Goal: Navigation & Orientation: Find specific page/section

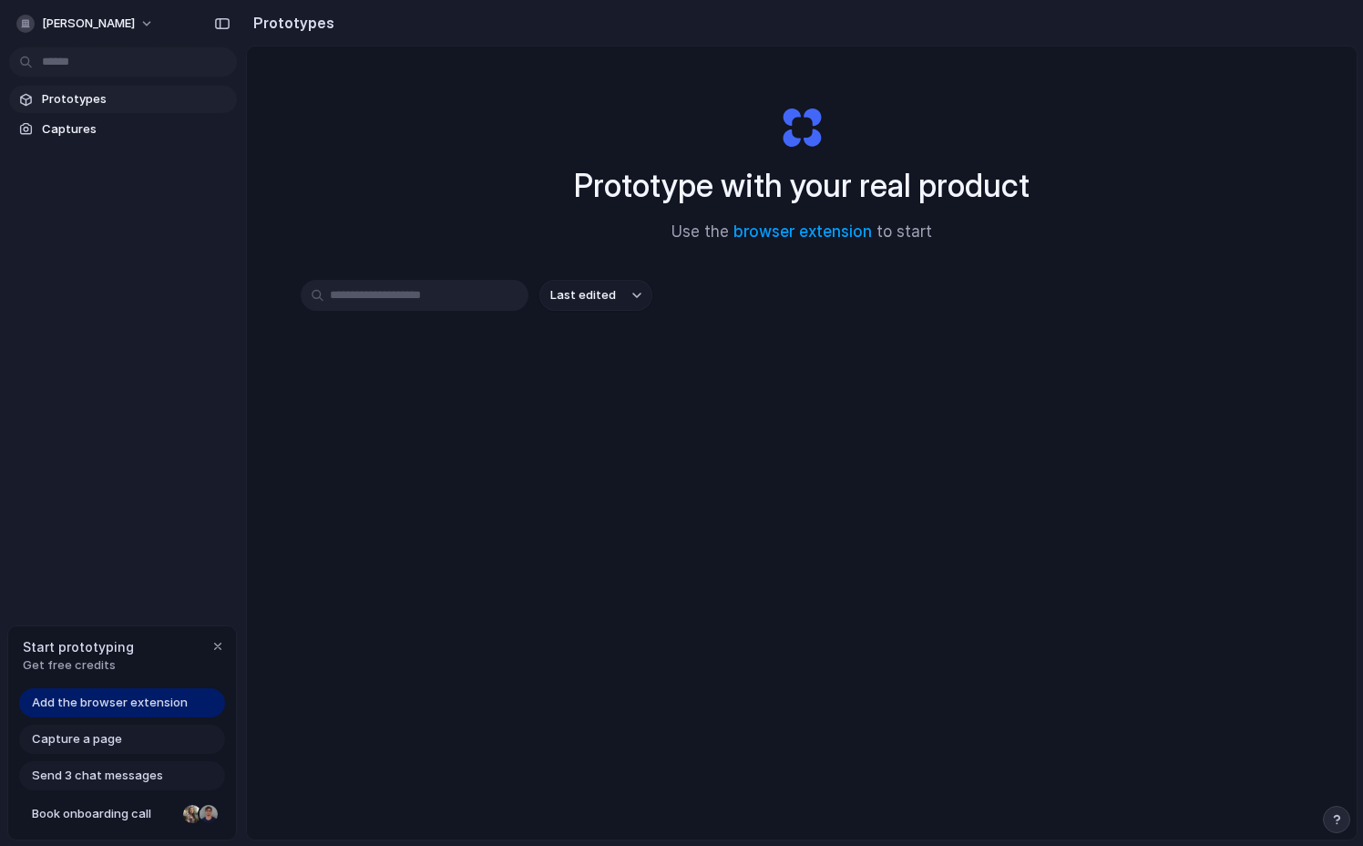
click at [189, 703] on link "Add the browser extension" at bounding box center [122, 702] width 206 height 29
click at [60, 126] on span "Captures" at bounding box center [136, 129] width 188 height 18
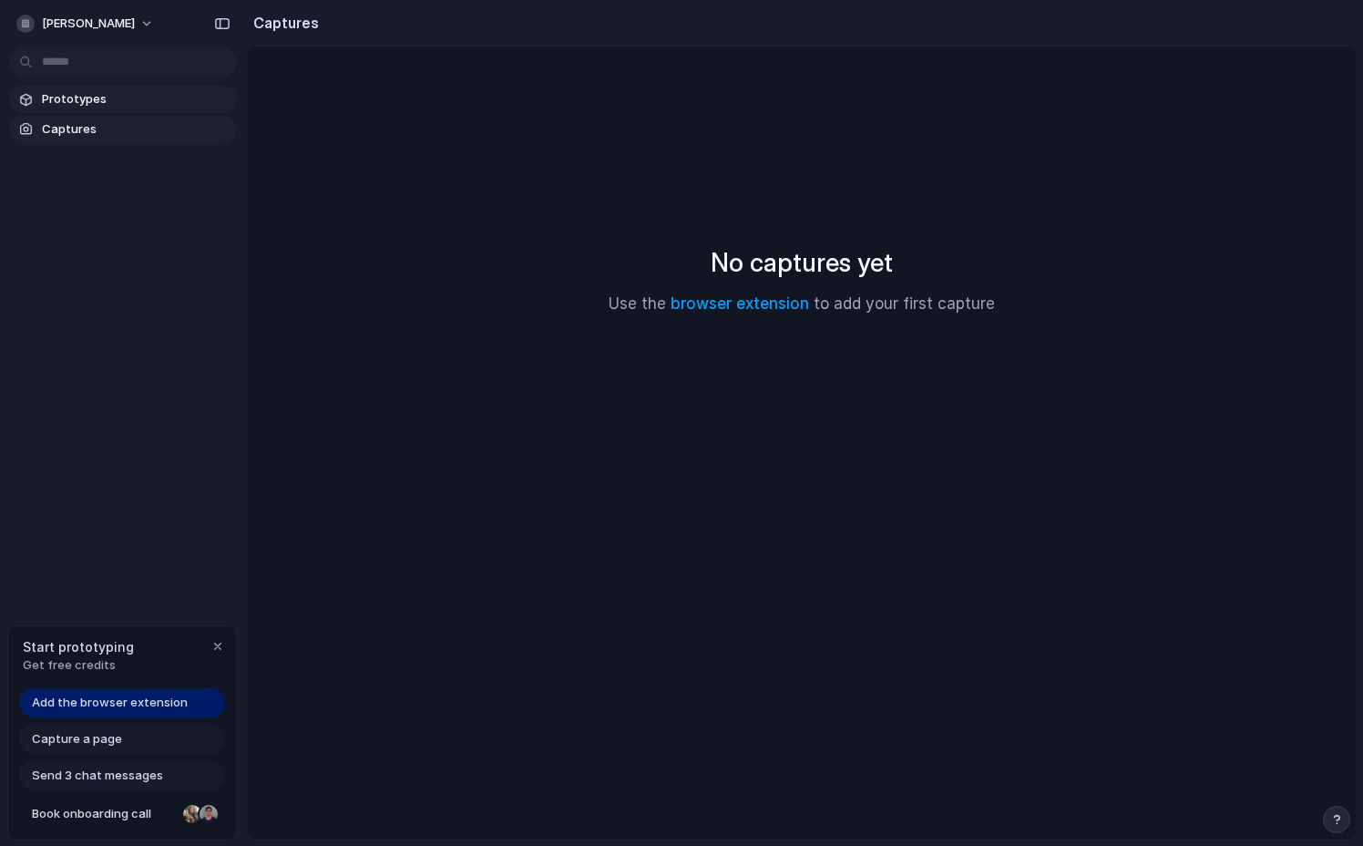
click at [76, 90] on link "Prototypes" at bounding box center [123, 99] width 228 height 27
